Goal: Feedback & Contribution: Contribute content

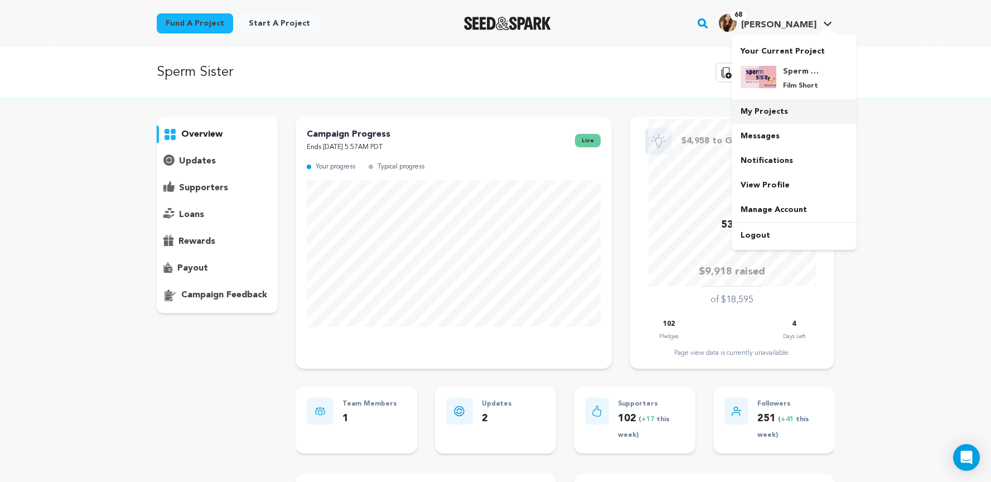
click at [778, 103] on link "My Projects" at bounding box center [793, 111] width 125 height 25
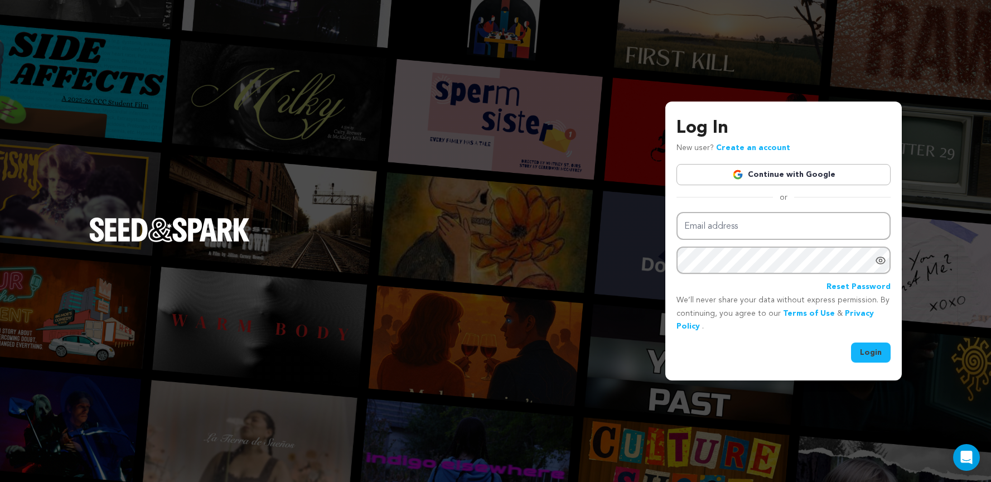
click at [775, 167] on link "Continue with Google" at bounding box center [783, 174] width 214 height 21
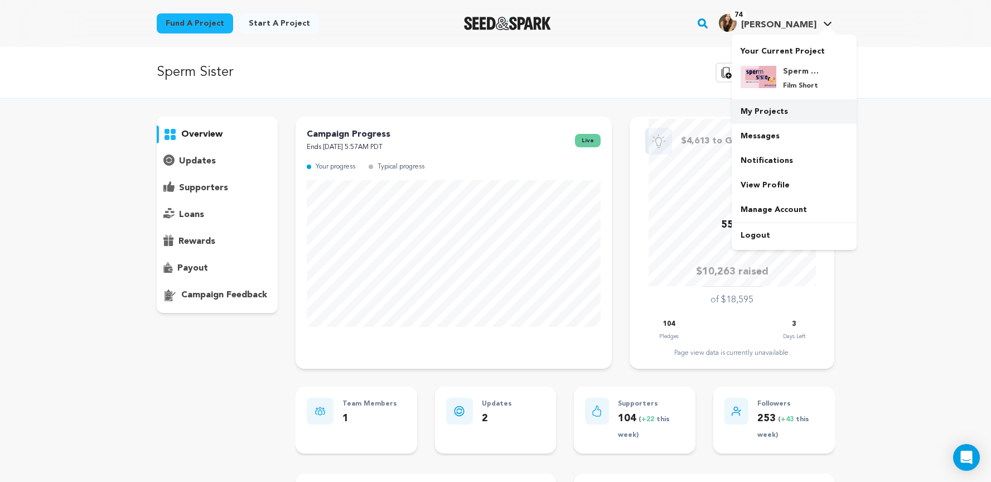
click at [772, 112] on link "My Projects" at bounding box center [793, 111] width 125 height 25
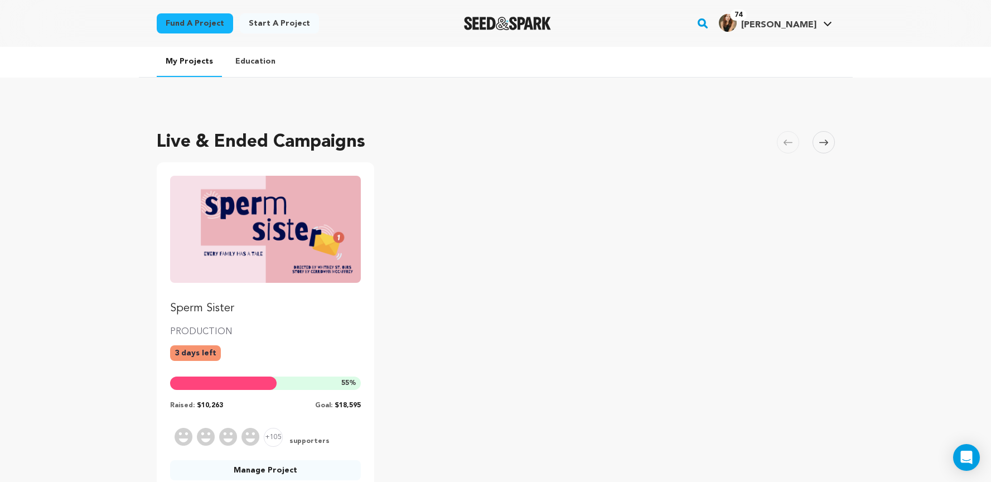
click at [308, 235] on img "Fund Sperm Sister" at bounding box center [265, 229] width 191 height 107
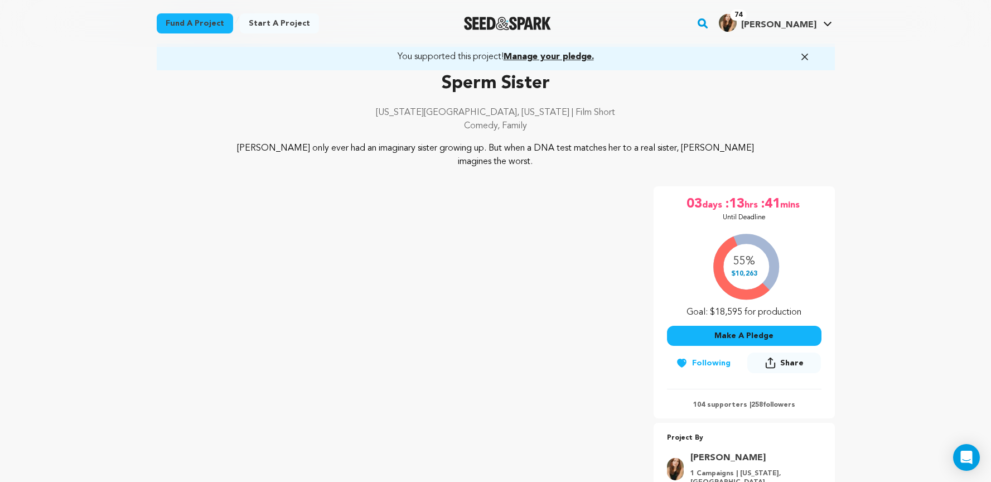
scroll to position [56, 0]
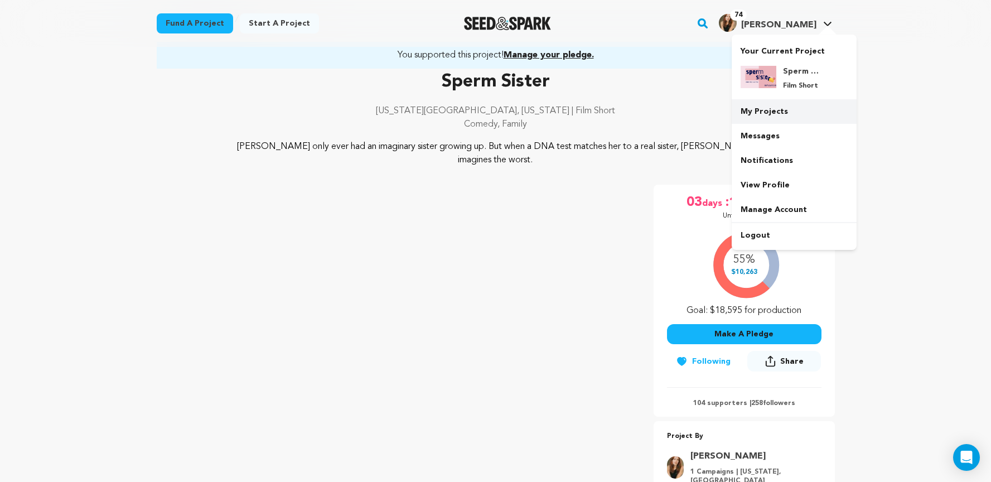
click at [759, 113] on link "My Projects" at bounding box center [793, 111] width 125 height 25
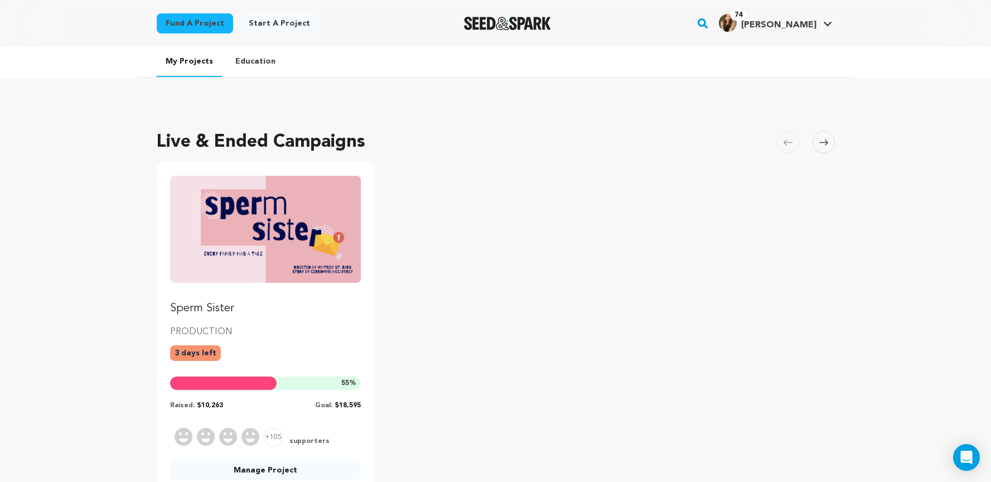
click at [333, 202] on img "Fund Sperm Sister" at bounding box center [265, 229] width 191 height 107
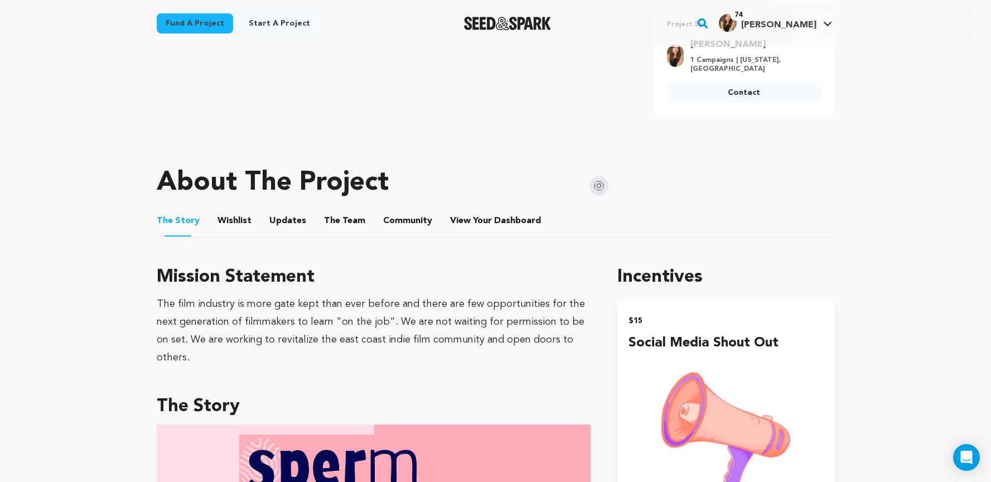
scroll to position [567, 0]
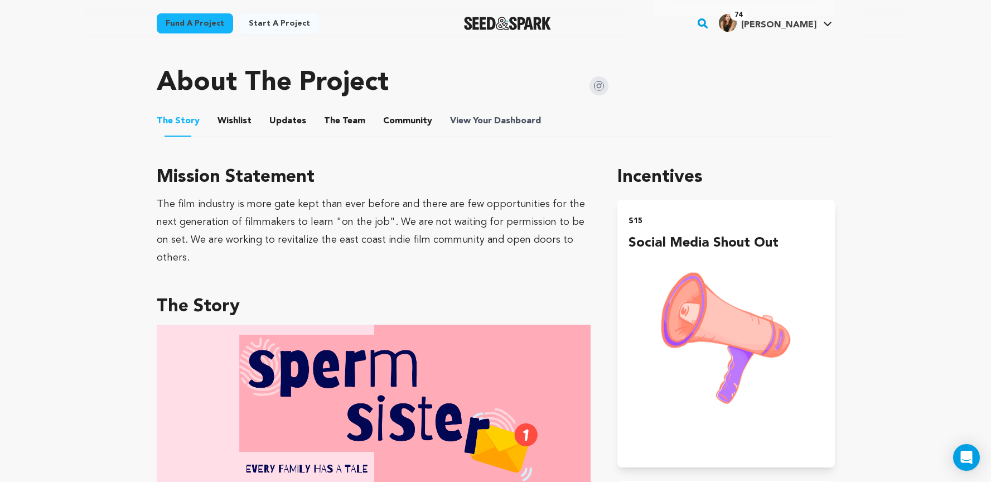
click at [472, 114] on span "View Your Dashboard" at bounding box center [496, 120] width 93 height 13
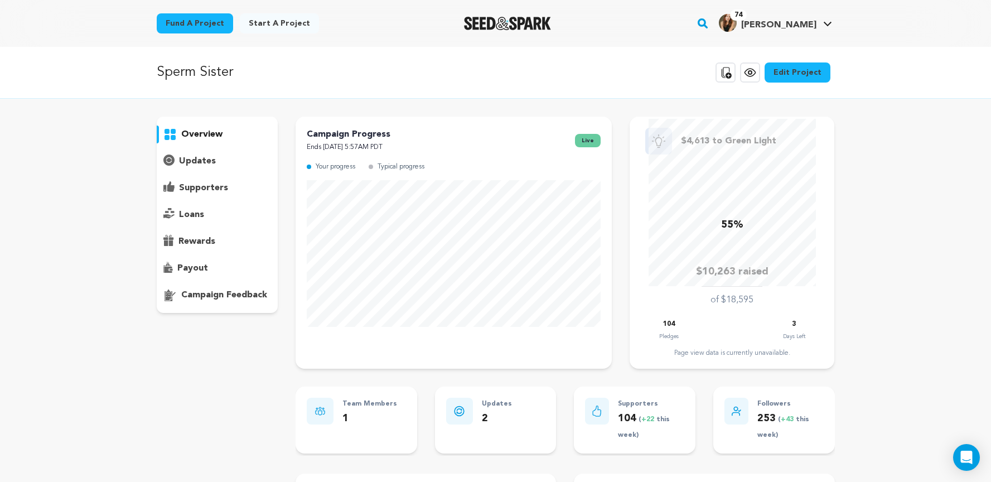
click at [189, 162] on p "updates" at bounding box center [197, 160] width 37 height 13
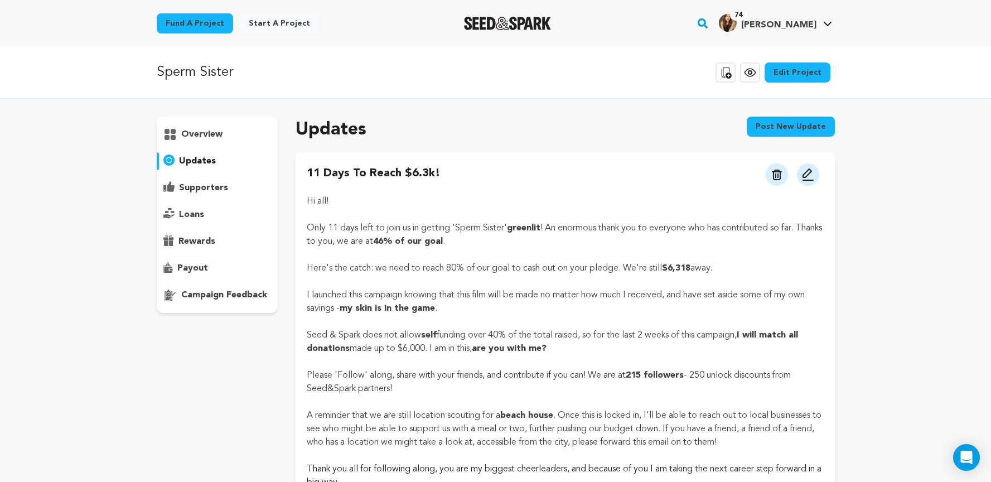
click at [785, 130] on button "Post new update" at bounding box center [790, 126] width 88 height 20
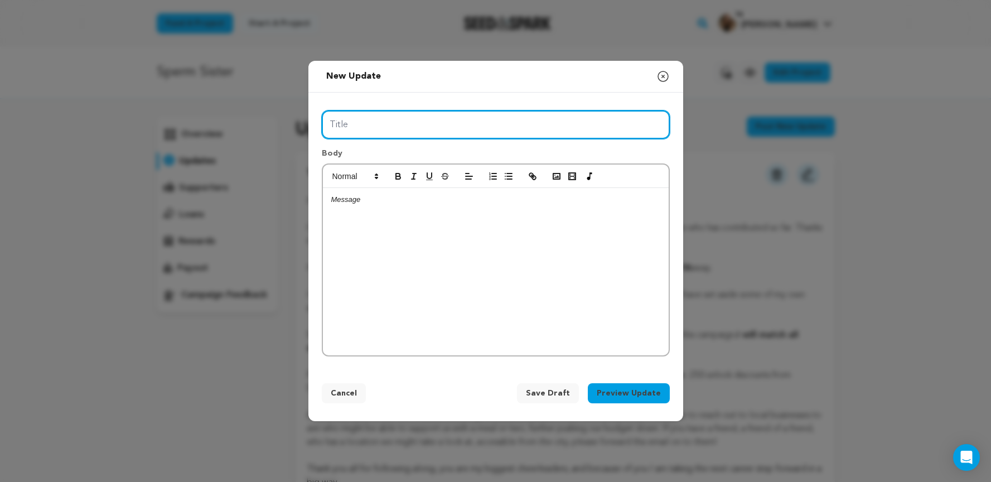
click at [454, 127] on input "Title" at bounding box center [496, 124] width 348 height 28
type input "I"
type input "Presenting my studio logo & project updates!"
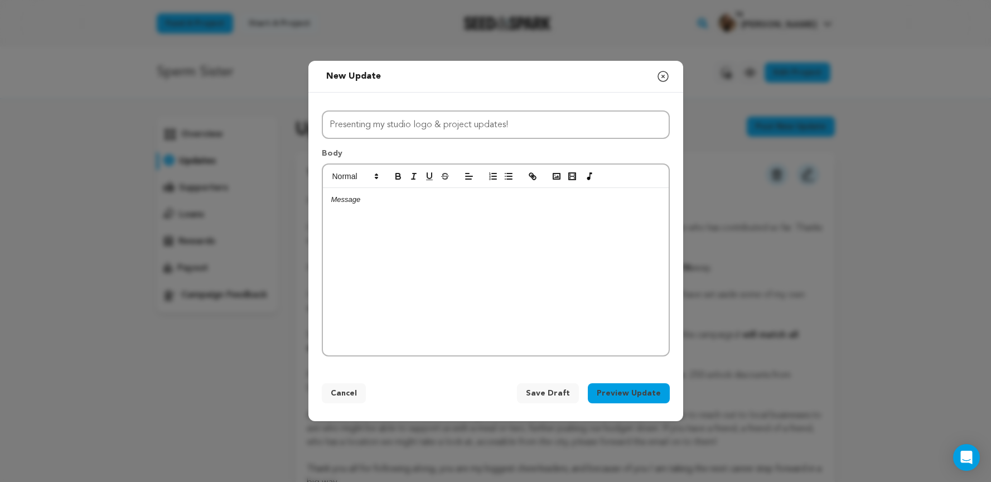
click at [420, 202] on p at bounding box center [495, 200] width 329 height 10
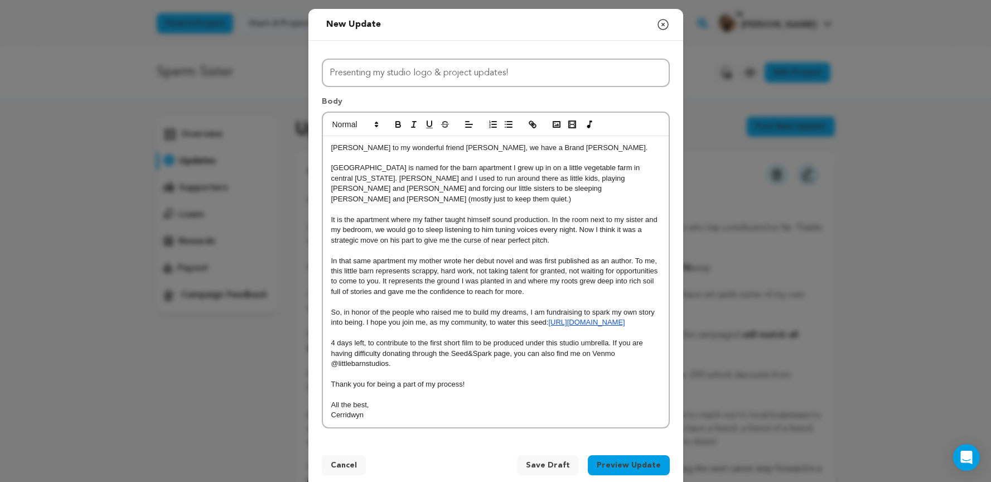
click at [330, 149] on div "hanks to my wonderful friend Ruby LaBrusciano-Carris, we have a Brand Mark. Lit…" at bounding box center [496, 281] width 346 height 291
click at [627, 148] on p "Thanks to my wonderful friend [PERSON_NAME], we have a Brand [PERSON_NAME]." at bounding box center [495, 148] width 329 height 10
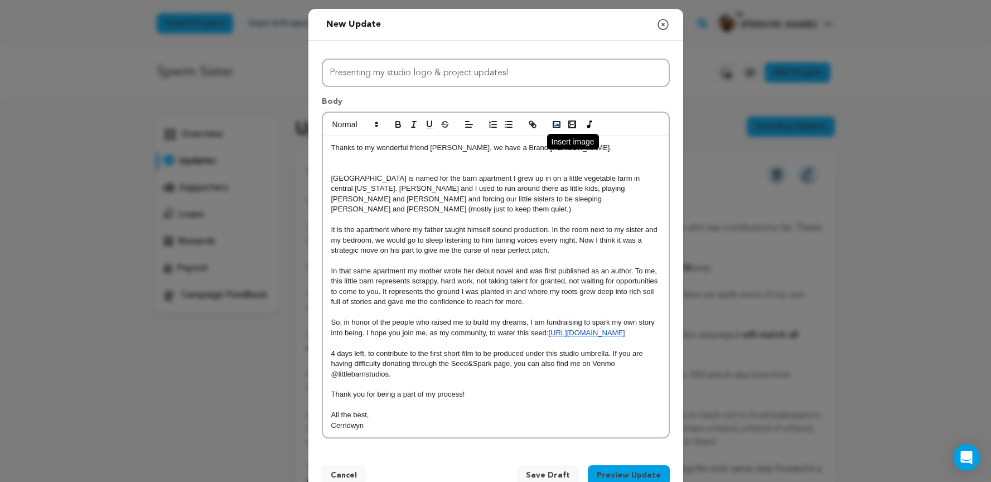
click at [556, 125] on polyline "button" at bounding box center [556, 124] width 4 height 3
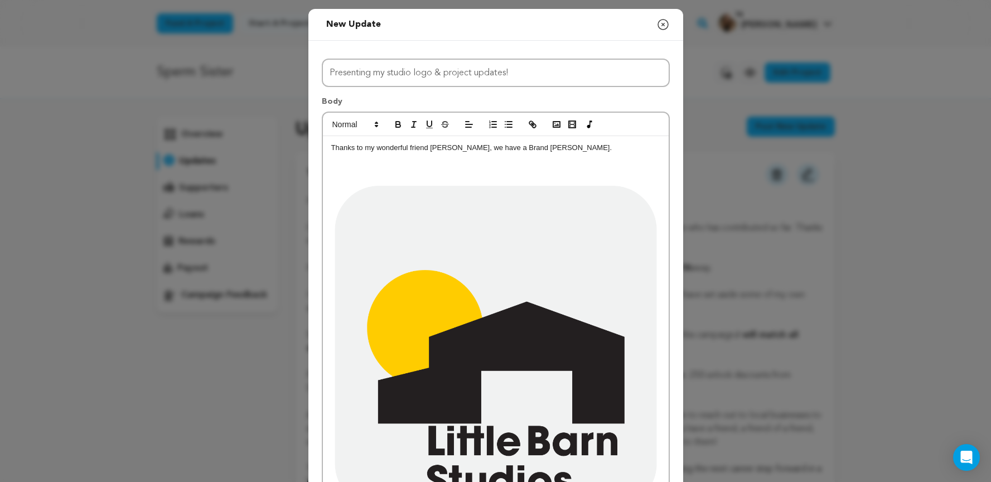
click at [522, 254] on img at bounding box center [495, 358] width 329 height 411
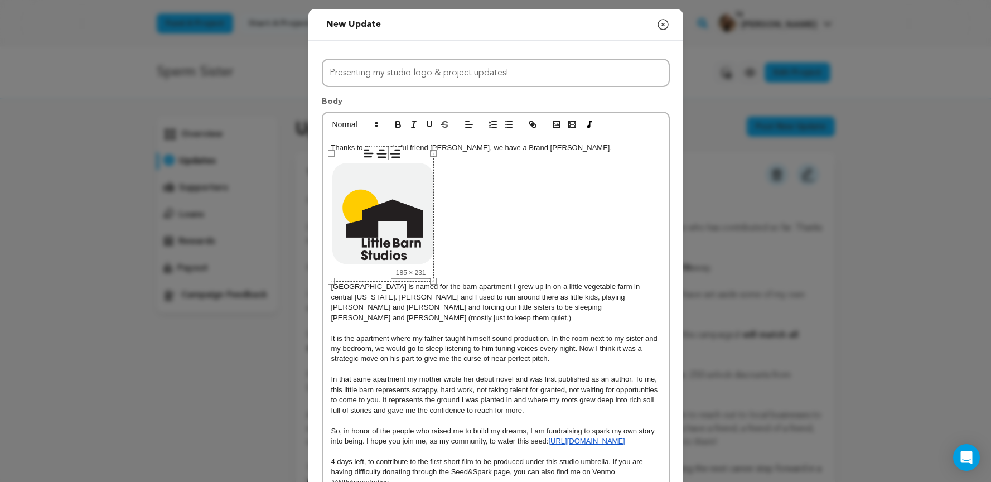
drag, startPoint x: 657, startPoint y: 152, endPoint x: 431, endPoint y: 325, distance: 284.6
click at [431, 325] on div "Thanks to my wonderful friend Ruby LaBrusciano-Carris, we have a Brand Mark. it…" at bounding box center [496, 341] width 346 height 410
click at [402, 227] on div "185 × 231" at bounding box center [382, 217] width 103 height 129
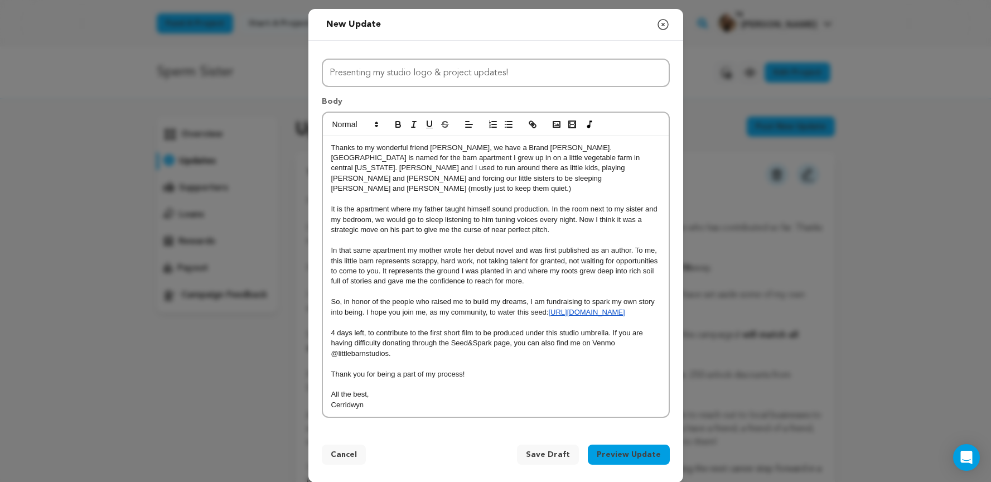
click at [609, 158] on p "ittle Barn Studios is named for the barn apartment I grew up in on a little veg…" at bounding box center [495, 173] width 329 height 41
click at [601, 148] on p "Thanks to my wonderful friend [PERSON_NAME], we have a Brand [PERSON_NAME]." at bounding box center [495, 148] width 329 height 10
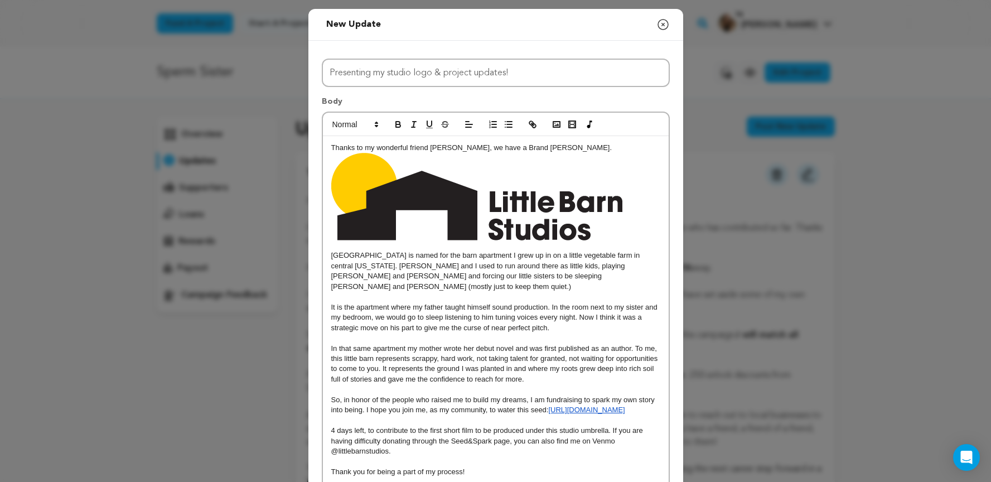
click at [421, 319] on p "It is the apartment where my father taught himself sound production. In the roo…" at bounding box center [495, 317] width 329 height 31
click at [332, 254] on p "Little Barn Studios is named for the barn apartment I grew up in on a little ve…" at bounding box center [495, 270] width 329 height 41
click at [371, 271] on p "Little Barn Studios is named for the barn apartment I grew up in on a little ve…" at bounding box center [495, 270] width 329 height 41
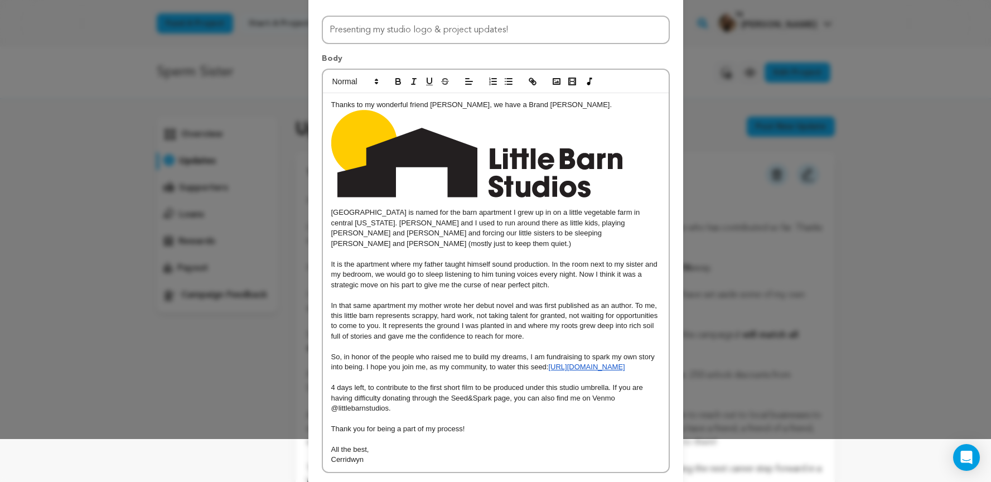
scroll to position [47, 0]
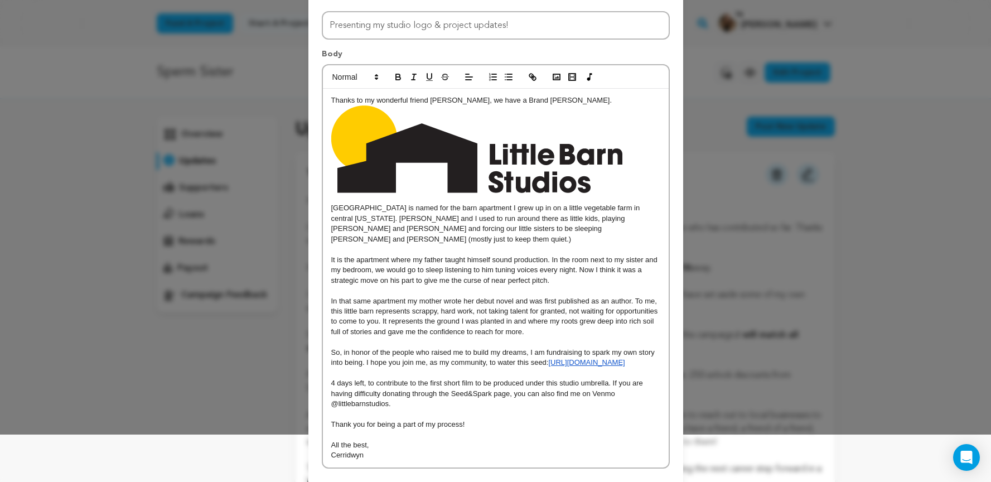
drag, startPoint x: 522, startPoint y: 361, endPoint x: 327, endPoint y: 346, distance: 196.3
click at [327, 346] on div "Thanks to my wonderful friend Ruby LaBrusciano-Carris, we have a Brand Mark. Li…" at bounding box center [496, 278] width 346 height 378
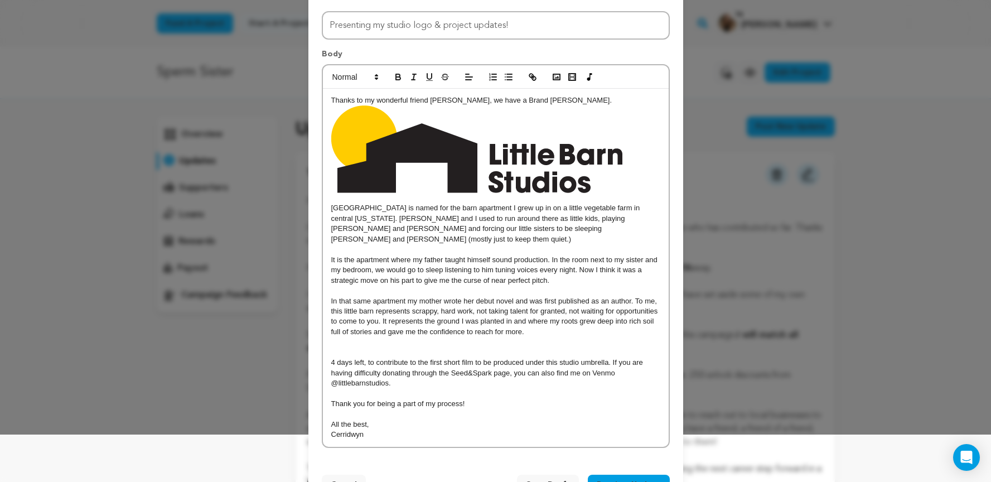
click at [339, 357] on p "4 days left, to contribute to the first short film to be produced under this st…" at bounding box center [495, 372] width 329 height 31
click at [486, 375] on p "3 days left, to contribute to the first short film to be produced under this st…" at bounding box center [495, 372] width 329 height 31
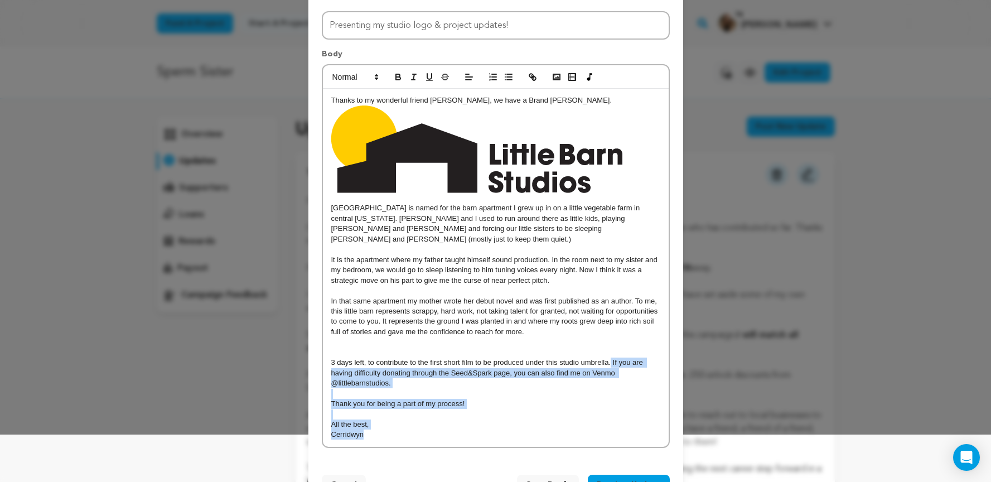
drag, startPoint x: 459, startPoint y: 420, endPoint x: 611, endPoint y: 352, distance: 166.2
click at [611, 352] on div "Thanks to my wonderful friend Ruby LaBrusciano-Carris, we have a Brand Mark. Li…" at bounding box center [496, 268] width 346 height 358
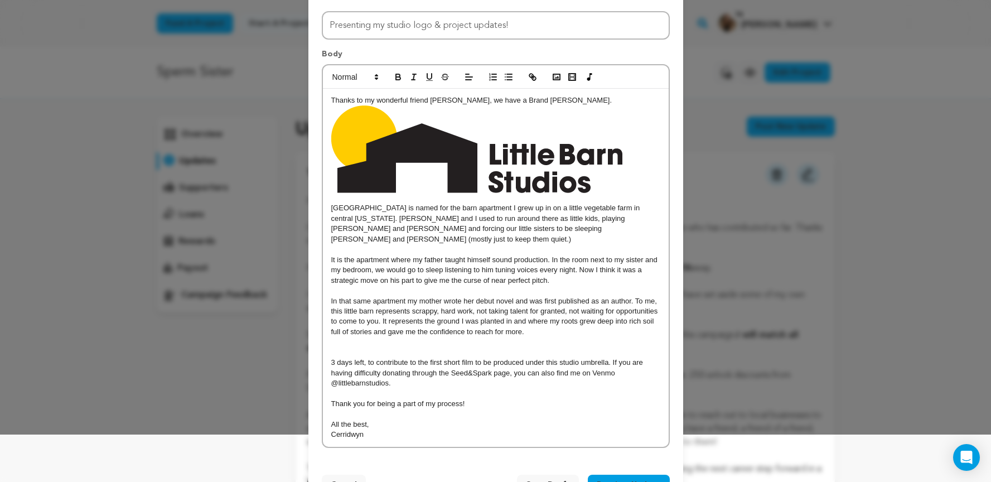
scroll to position [5, 0]
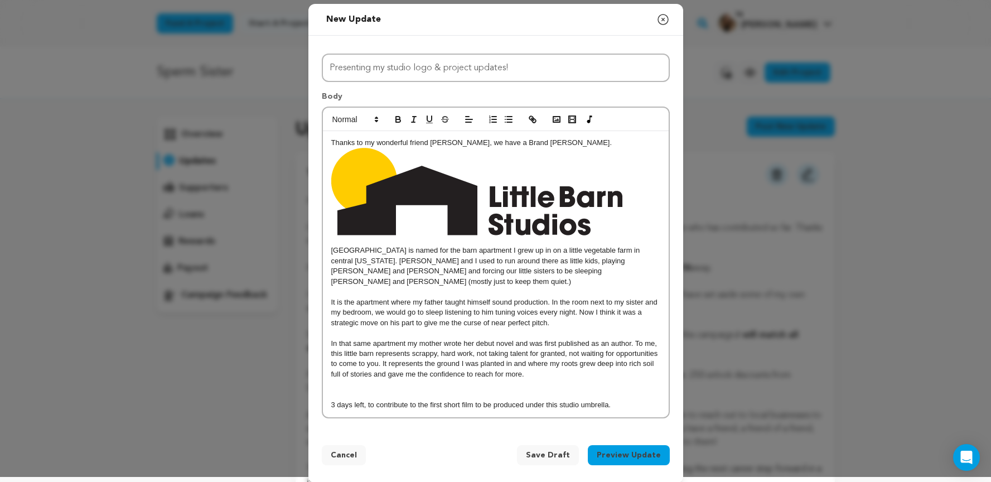
click at [330, 395] on div "Thanks to my wonderful friend Ruby LaBrusciano-Carris, we have a Brand Mark. Li…" at bounding box center [496, 274] width 346 height 286
click at [643, 400] on p "With 3 days left, to contribute to the first short film to be produced under th…" at bounding box center [495, 405] width 329 height 10
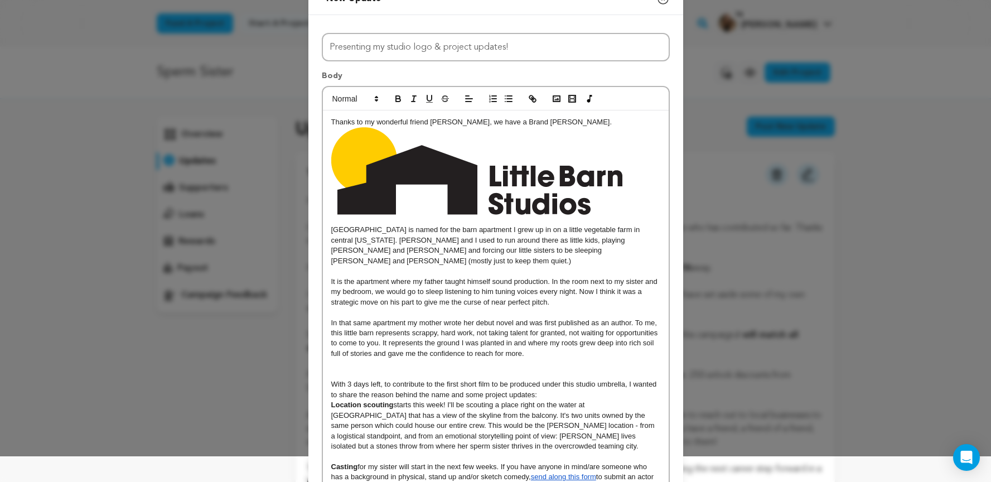
scroll to position [0, 0]
click at [545, 382] on p "With 3 days left, to contribute to the first short film to be produced under th…" at bounding box center [495, 389] width 329 height 21
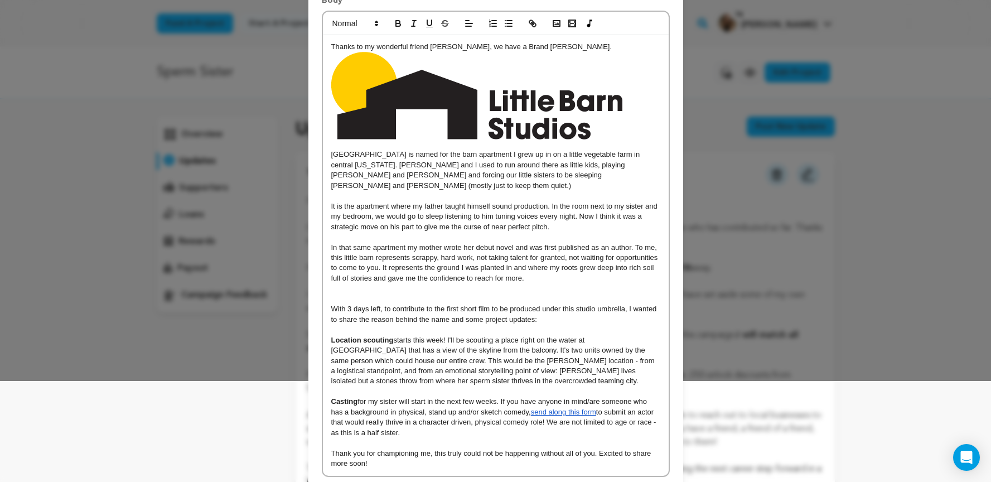
scroll to position [152, 0]
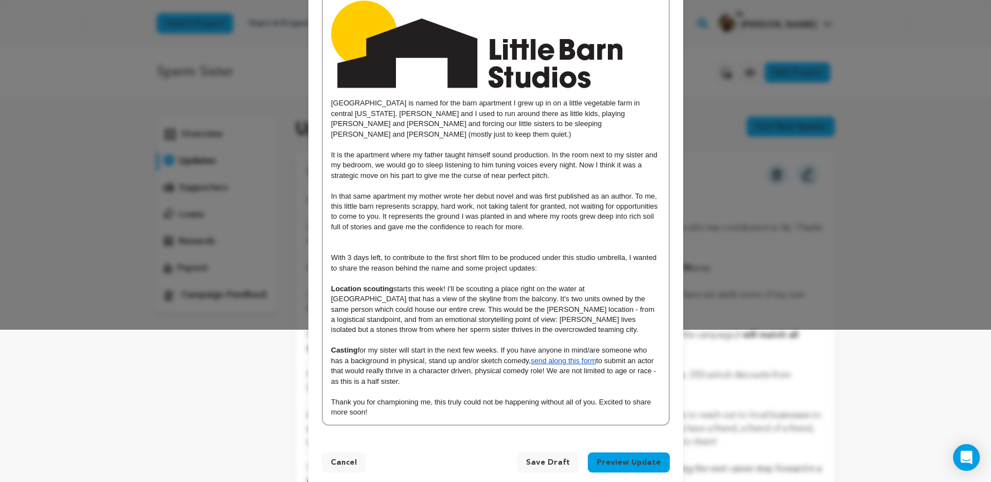
click at [481, 306] on p "Location scouting starts this week! I'll be scouting a place right on the water…" at bounding box center [495, 309] width 329 height 51
click at [477, 301] on p "Location scouting starts this week! I'll be scouting a place right on the water…" at bounding box center [495, 309] width 329 height 51
click at [470, 312] on p "Location scouting starts this week! I'll be scouting a place right on the water…" at bounding box center [495, 309] width 329 height 51
click at [472, 300] on p "Location scouting starts this week! I'll be scouting a place right on the water…" at bounding box center [495, 309] width 329 height 51
click at [488, 345] on p "Casting for my sister will start in the next few weeks. If you have anyone in m…" at bounding box center [495, 365] width 329 height 41
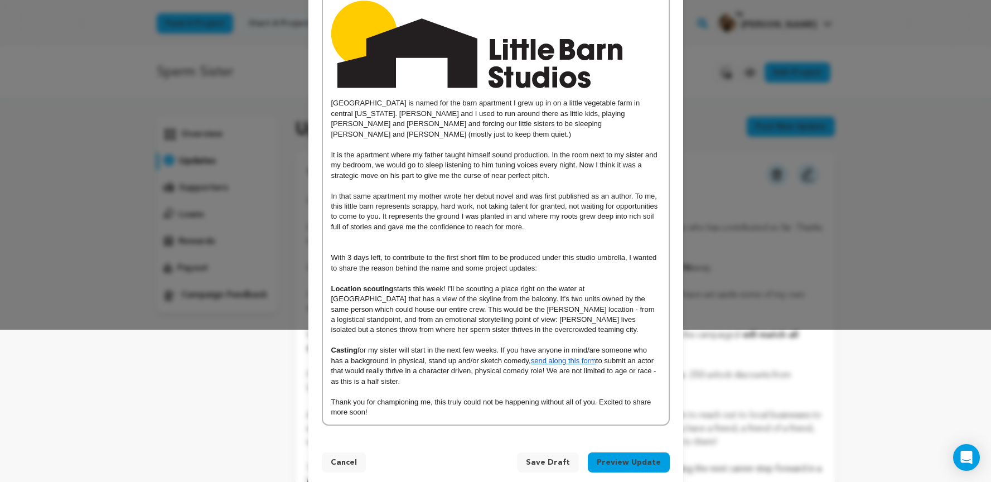
click at [498, 397] on p "Thank you for championing me, this truly could not be happening without all of …" at bounding box center [495, 407] width 329 height 21
click at [470, 400] on p "Thank you for championing me, this truly could not be happening without all of …" at bounding box center [495, 407] width 329 height 21
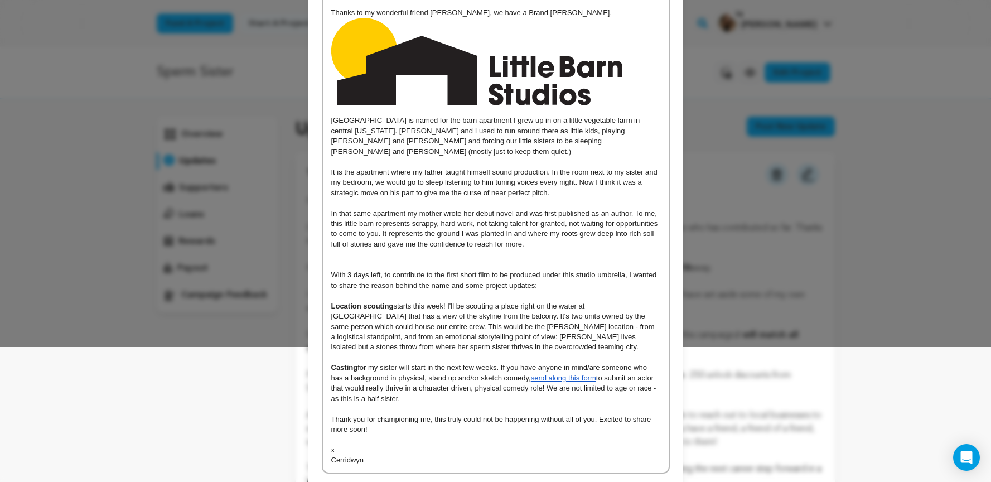
scroll to position [122, 0]
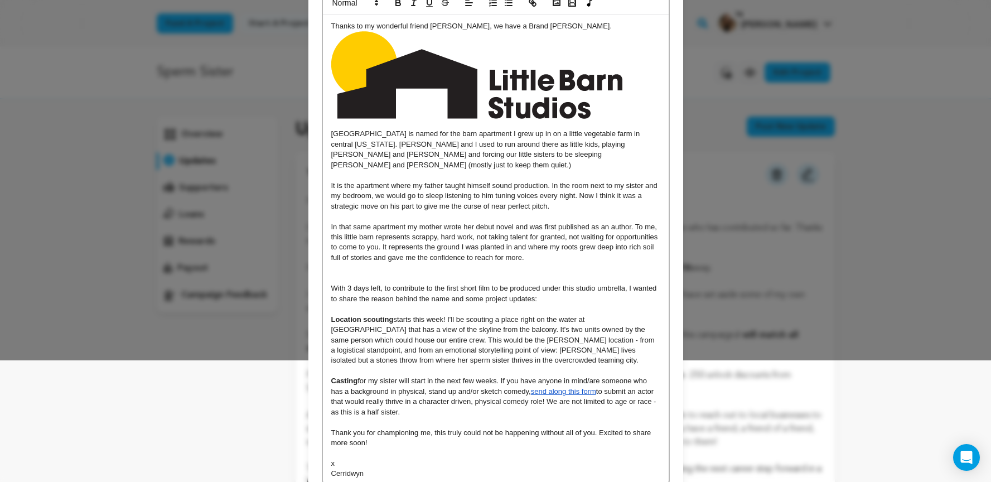
click at [560, 134] on p "Little Barn Studios is named for the barn apartment I grew up in on a little ve…" at bounding box center [495, 149] width 329 height 41
click at [518, 211] on p at bounding box center [495, 216] width 329 height 10
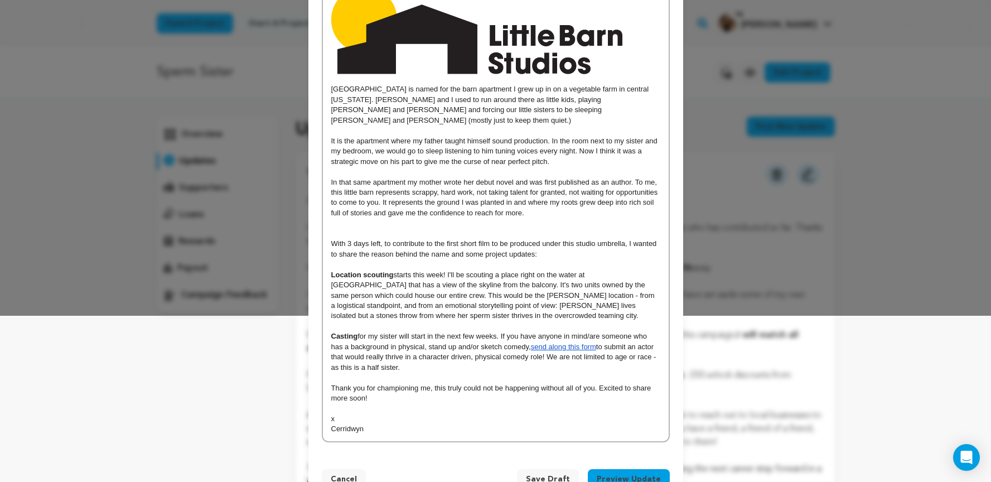
scroll to position [190, 0]
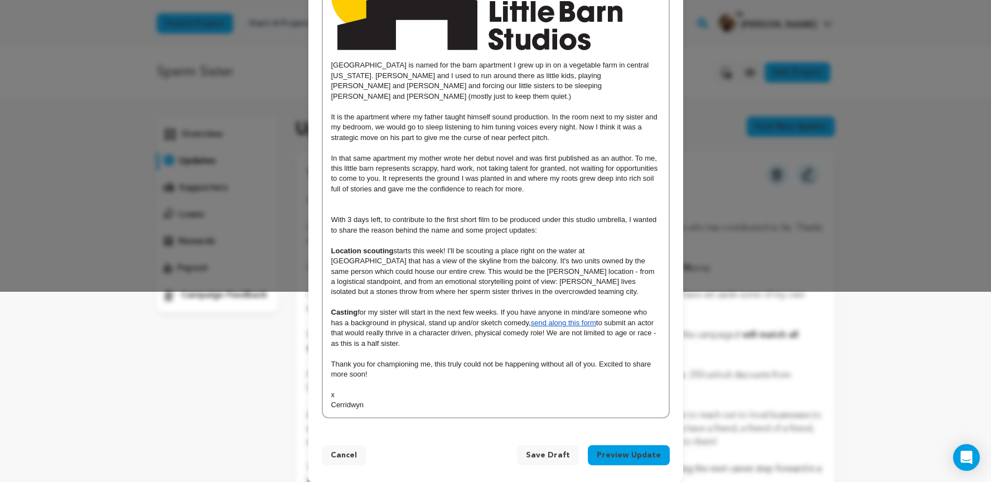
click at [431, 194] on p at bounding box center [495, 199] width 329 height 10
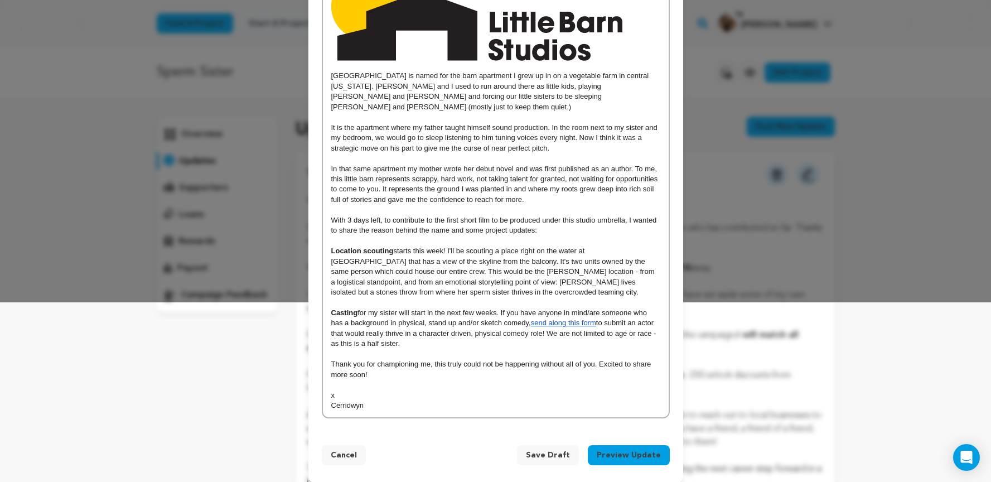
click at [427, 236] on p at bounding box center [495, 241] width 329 height 10
click at [411, 297] on p at bounding box center [495, 302] width 329 height 10
click at [411, 349] on p at bounding box center [495, 354] width 329 height 10
click at [613, 445] on button "Preview Update" at bounding box center [629, 455] width 82 height 20
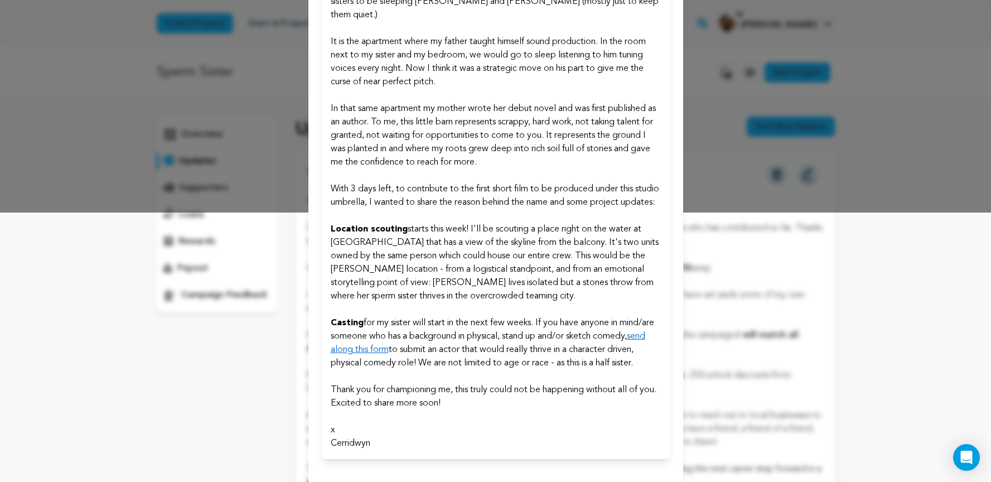
scroll to position [320, 0]
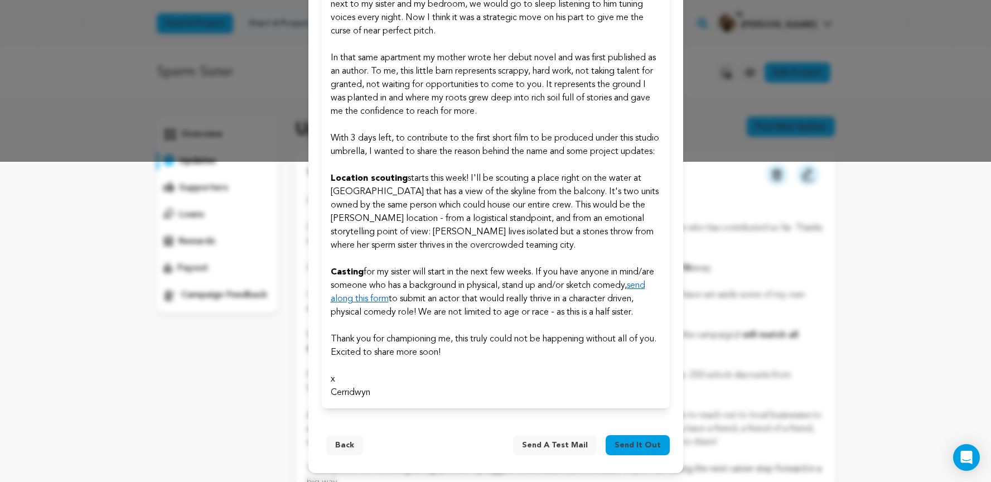
click at [627, 446] on span "Send it out" at bounding box center [637, 444] width 46 height 11
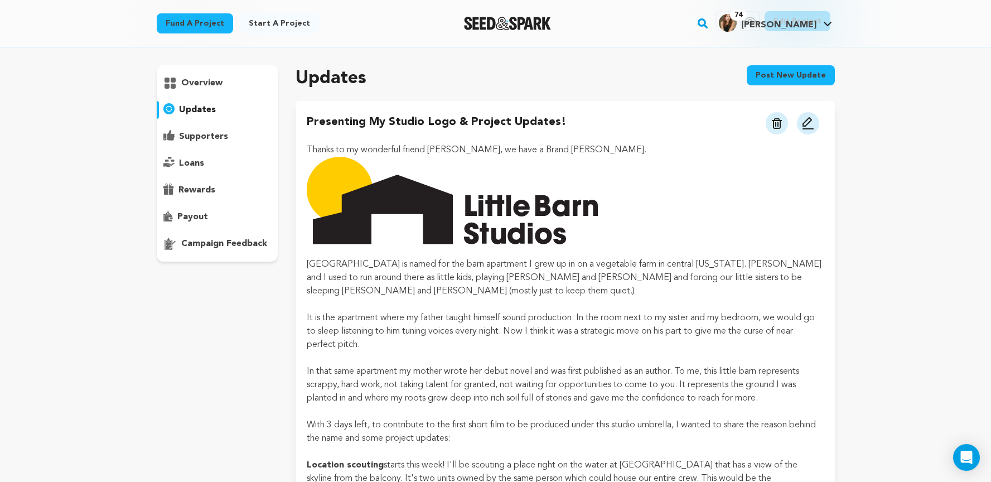
scroll to position [64, 0]
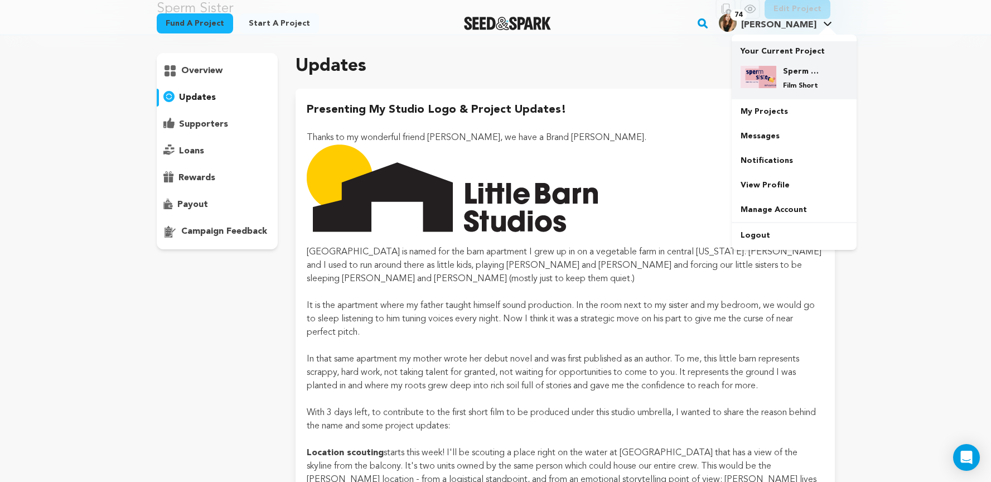
click at [761, 67] on img at bounding box center [758, 77] width 36 height 22
